Goal: Information Seeking & Learning: Understand process/instructions

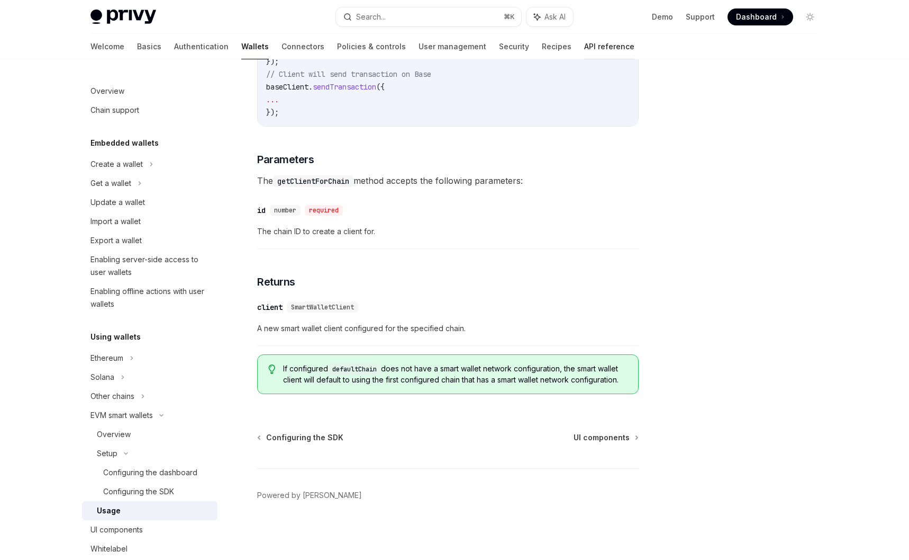
scroll to position [166, 0]
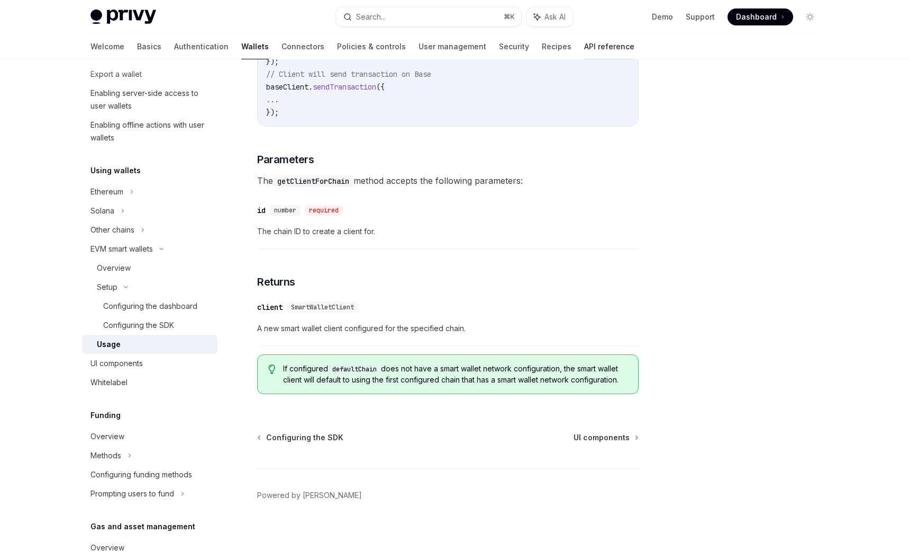
click at [584, 40] on link "API reference" at bounding box center [609, 46] width 50 height 25
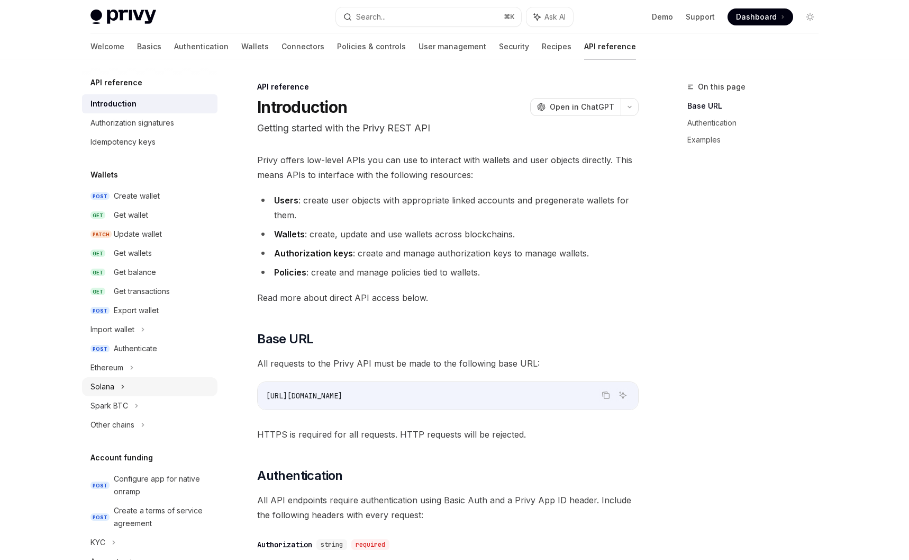
click at [104, 384] on div "Solana" at bounding box center [103, 386] width 24 height 13
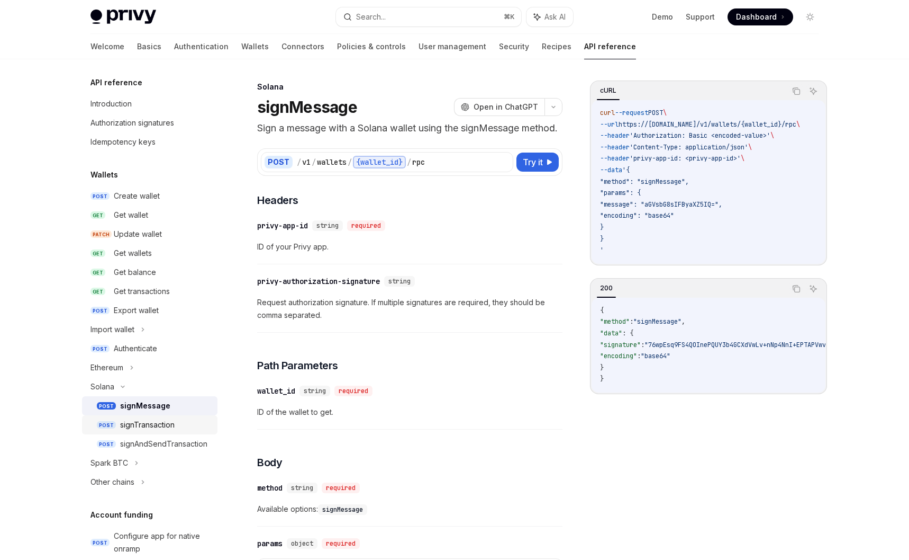
click at [150, 420] on div "signTransaction" at bounding box center [147, 424] width 55 height 13
type textarea "*"
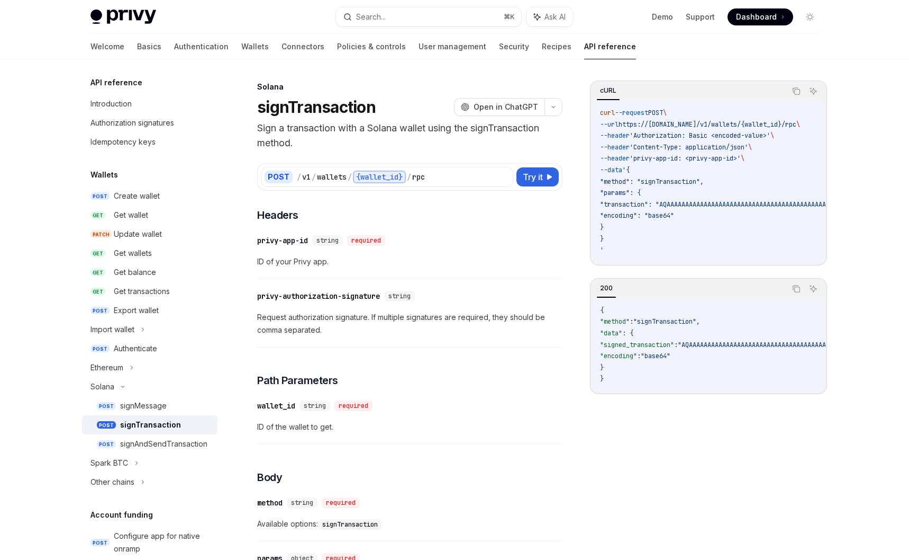
copy span "transaction"
click at [442, 178] on div "/ v1 / wallets / {wallet_id} / rpc" at bounding box center [403, 176] width 213 height 13
drag, startPoint x: 444, startPoint y: 175, endPoint x: 311, endPoint y: 179, distance: 133.5
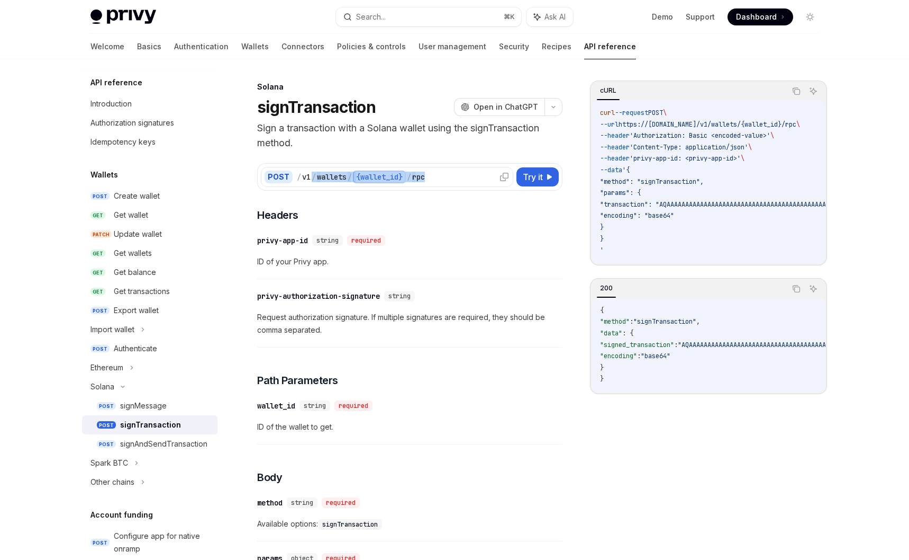
click at [311, 179] on div "/ v1 / wallets / {wallet_id} / rpc" at bounding box center [403, 176] width 213 height 13
copy div "/ wallets / {wallet_id} / rpc"
